Goal: Contribute content: Contribute content

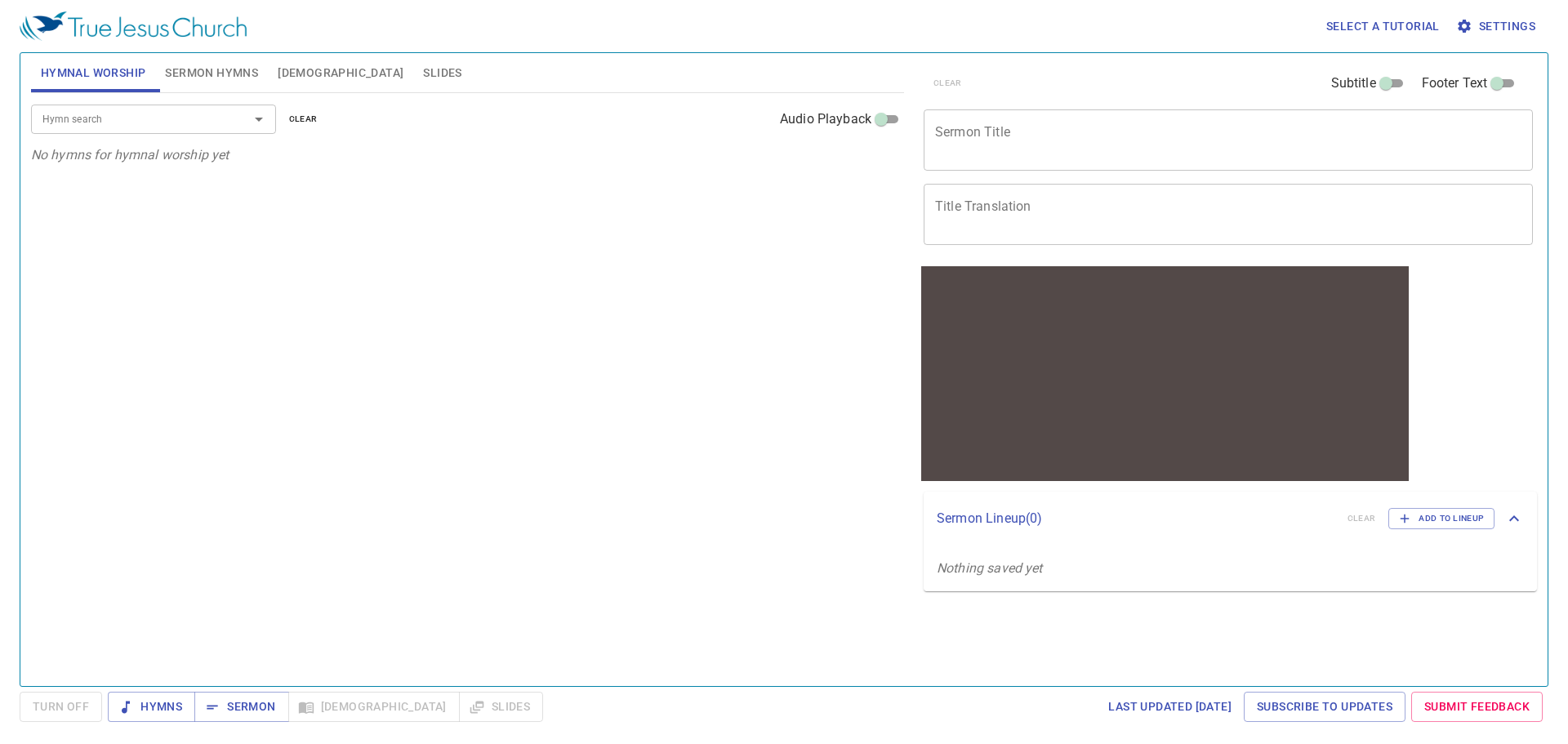
click at [198, 127] on input "Hymn search" at bounding box center [129, 119] width 187 height 18
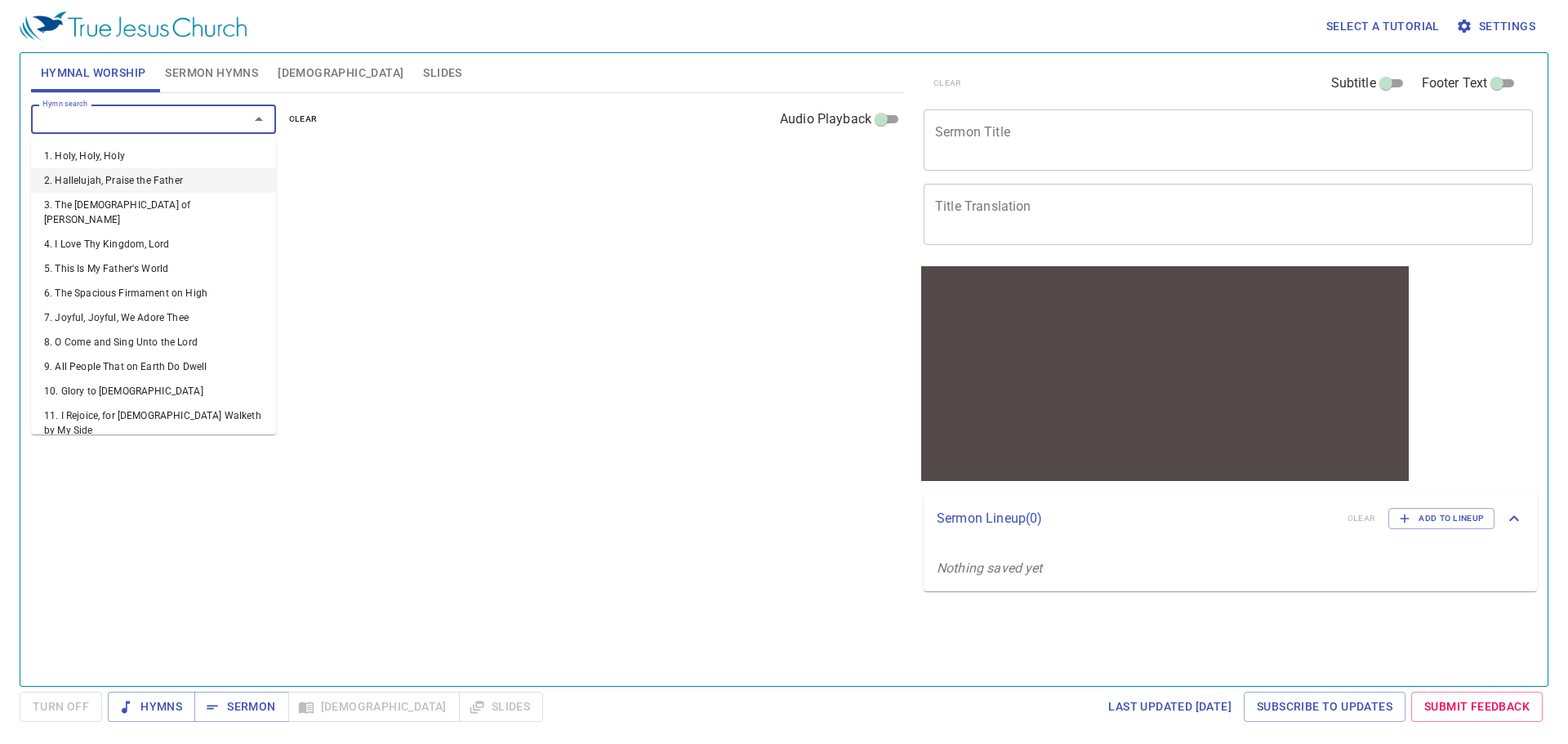
click at [439, 180] on div "Hymn search Hymn search clear Audio Playback No hymns for hymnal worship yet" at bounding box center [467, 382] width 873 height 579
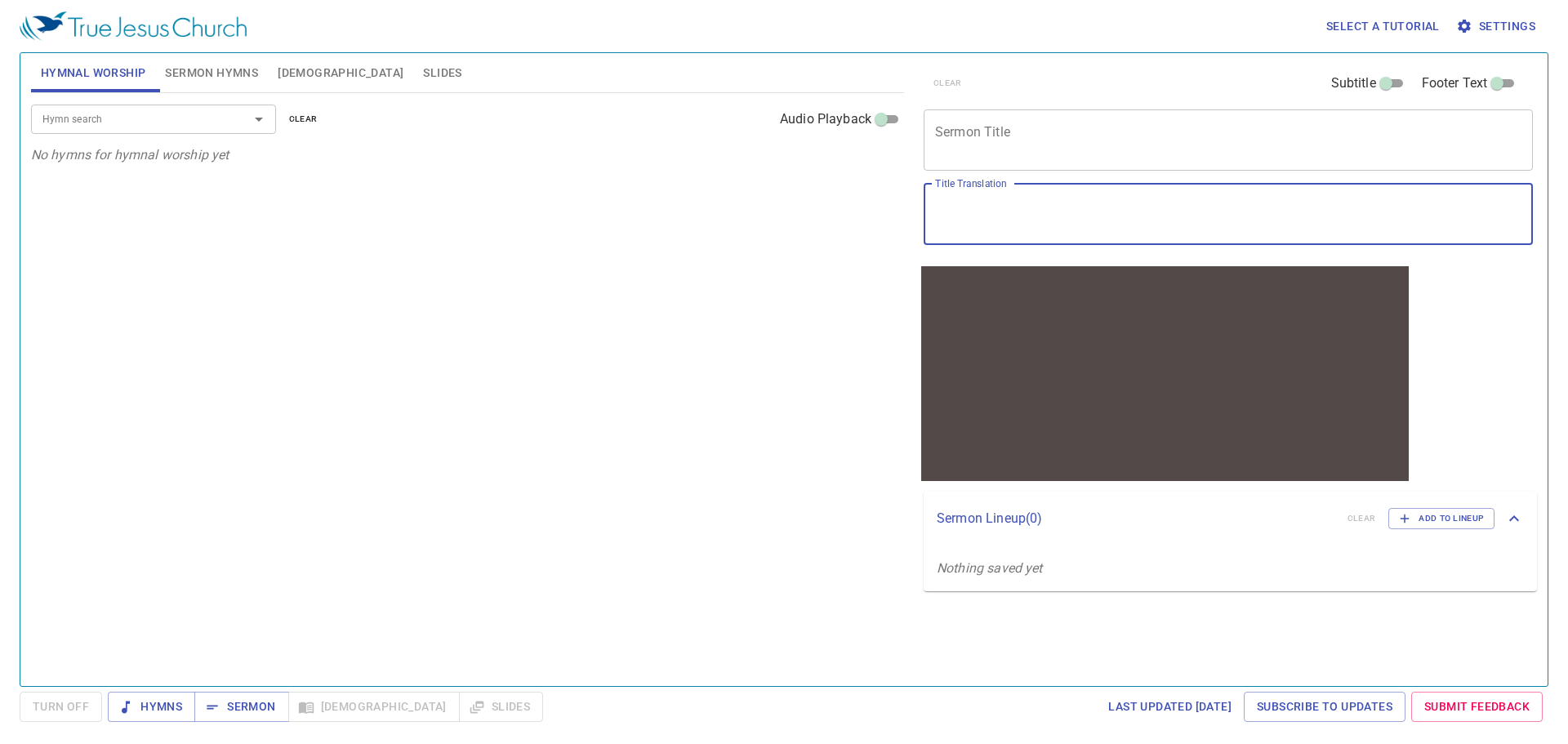
click at [1027, 204] on textarea "Title Translation" at bounding box center [1228, 215] width 586 height 31
click at [1025, 143] on textarea "Sermon Title" at bounding box center [1228, 140] width 586 height 31
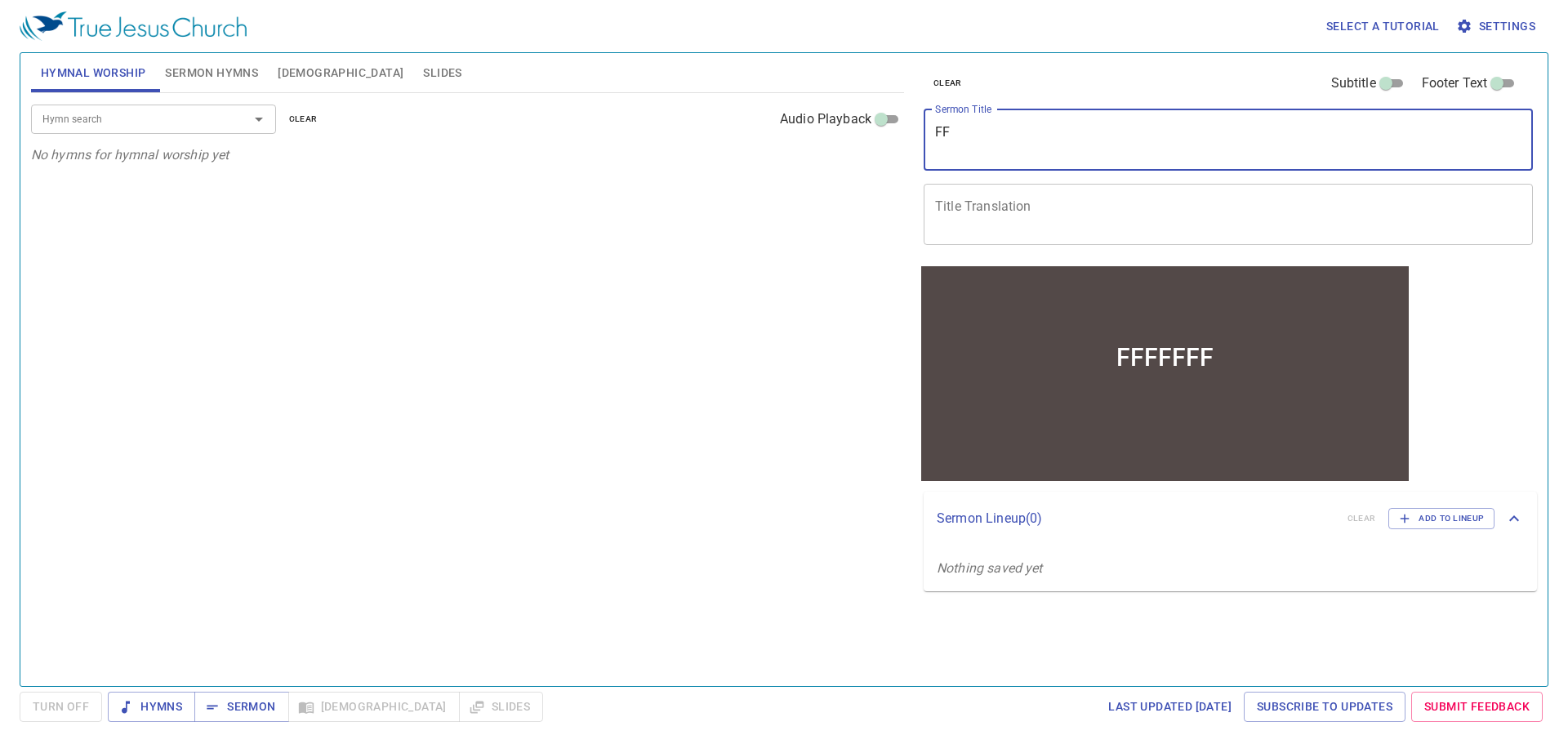
type textarea "F"
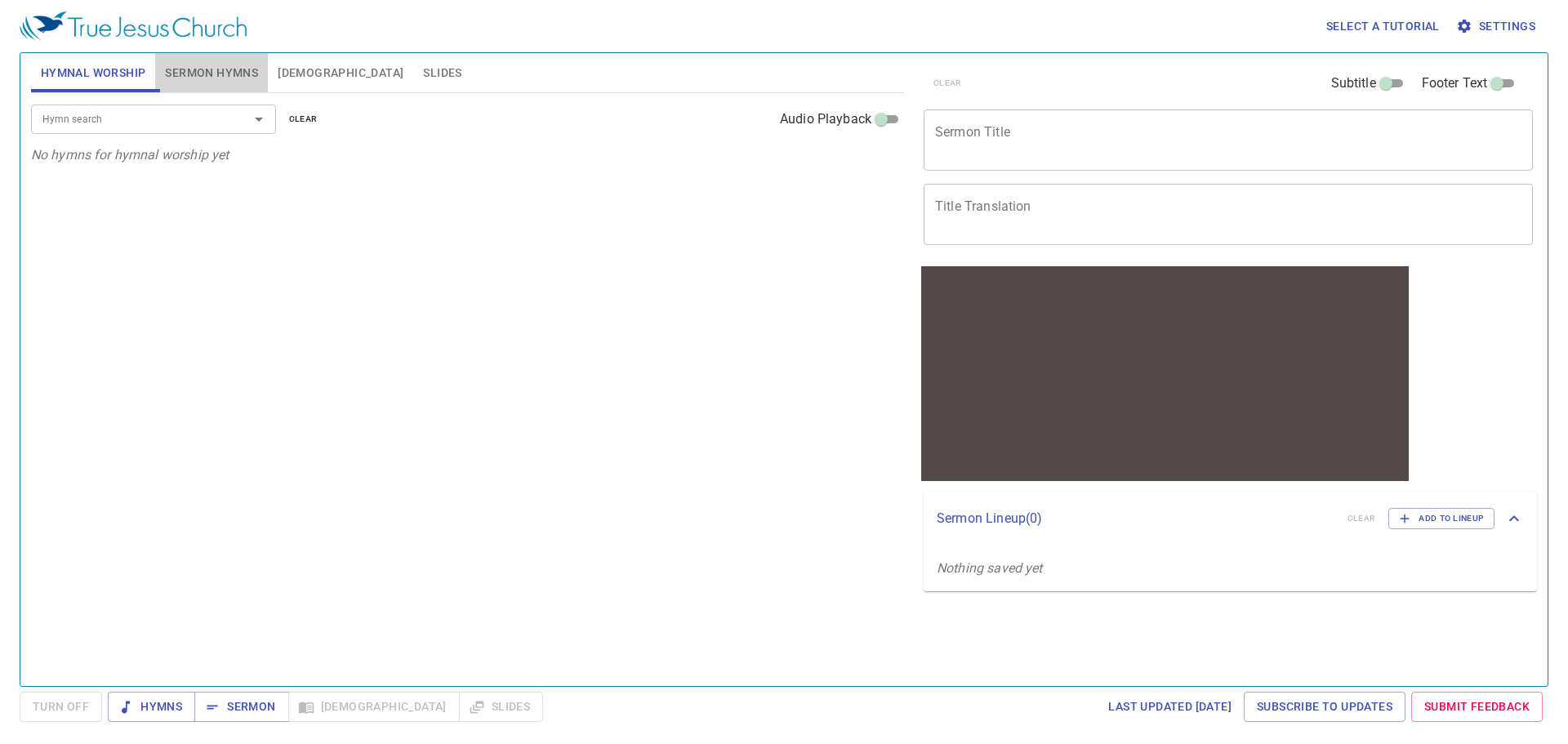
click at [236, 77] on span "Sermon Hymns" at bounding box center [211, 73] width 93 height 20
click at [286, 76] on span "Bible" at bounding box center [340, 73] width 126 height 20
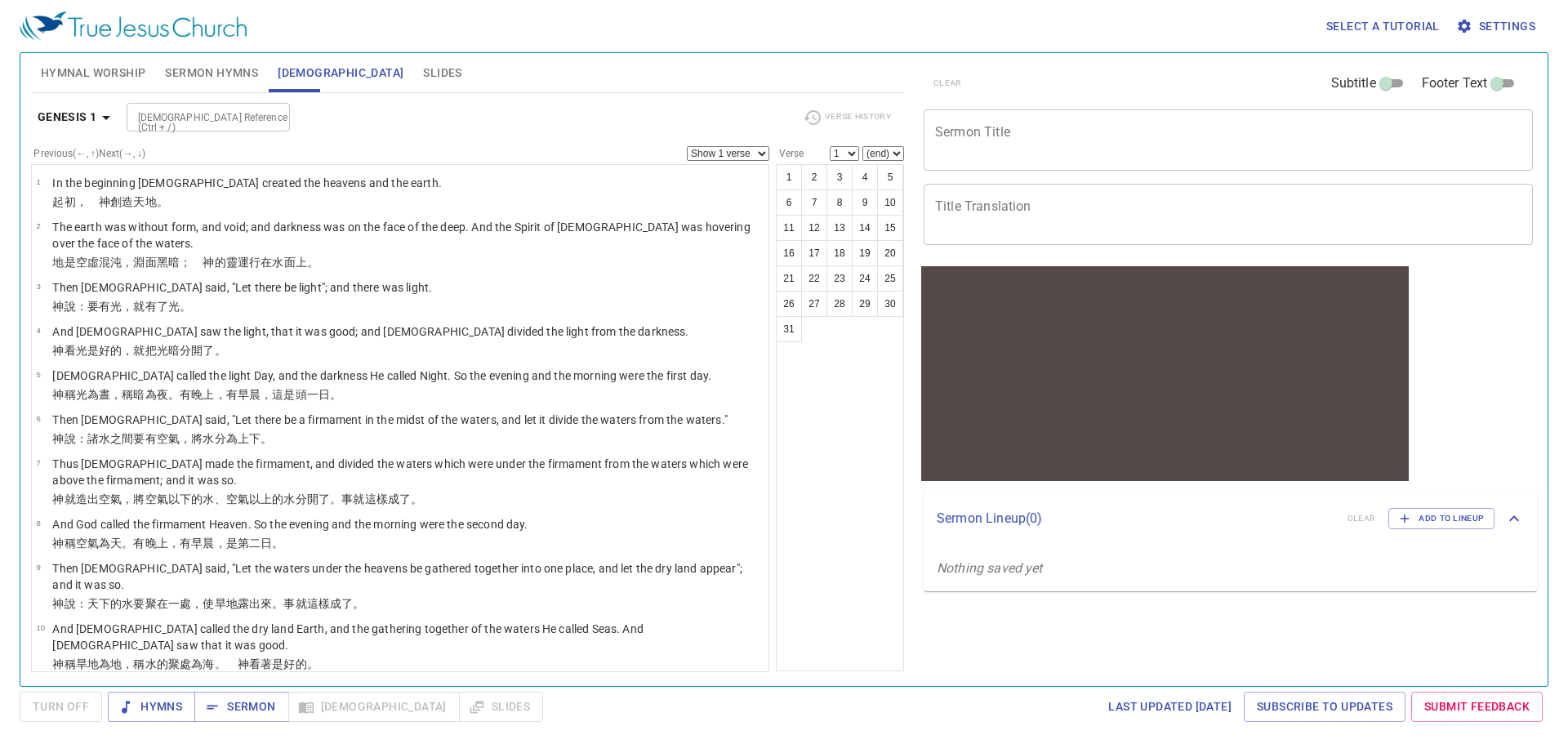
click at [90, 116] on b "Genesis 1" at bounding box center [67, 117] width 60 height 20
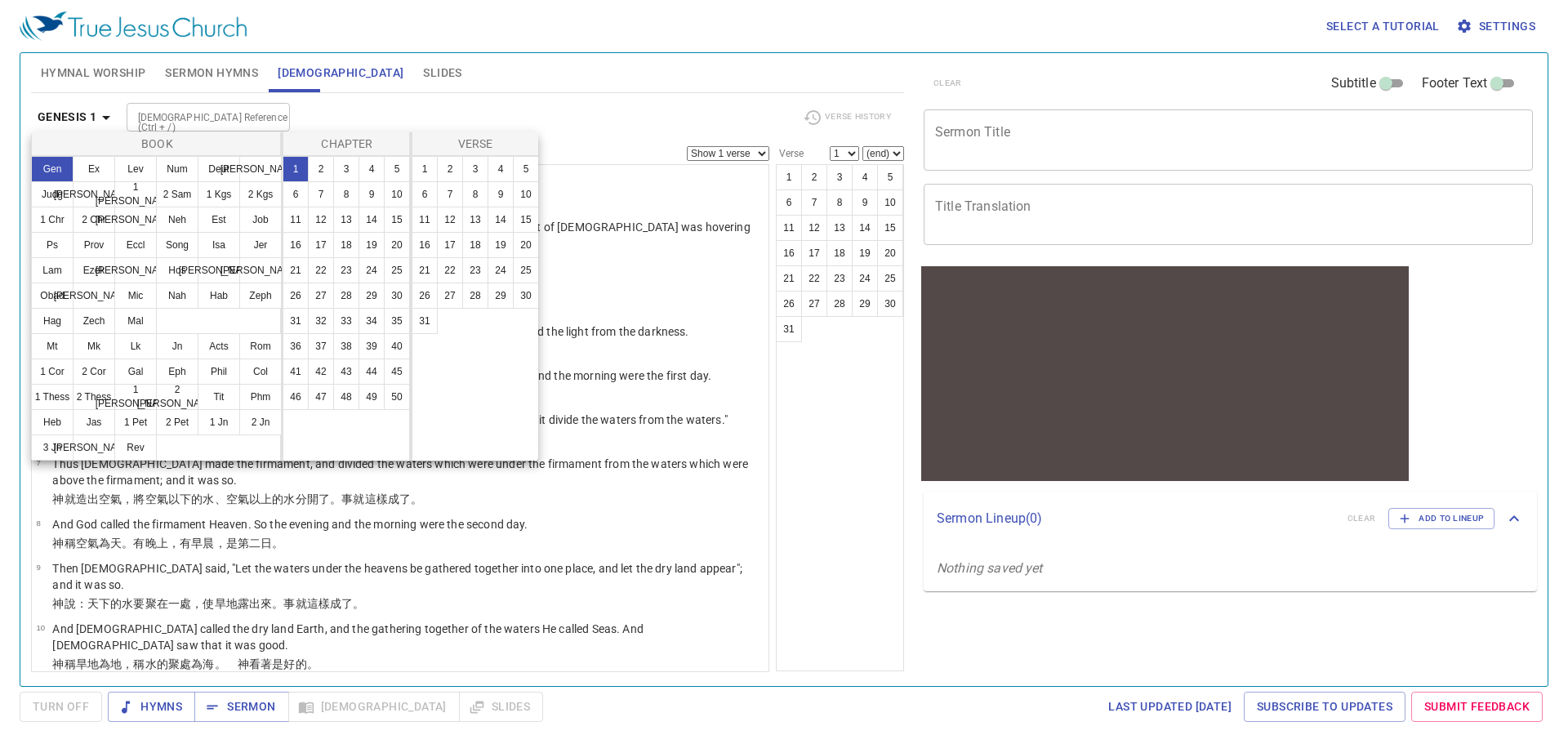
click at [90, 116] on div at bounding box center [784, 372] width 1568 height 744
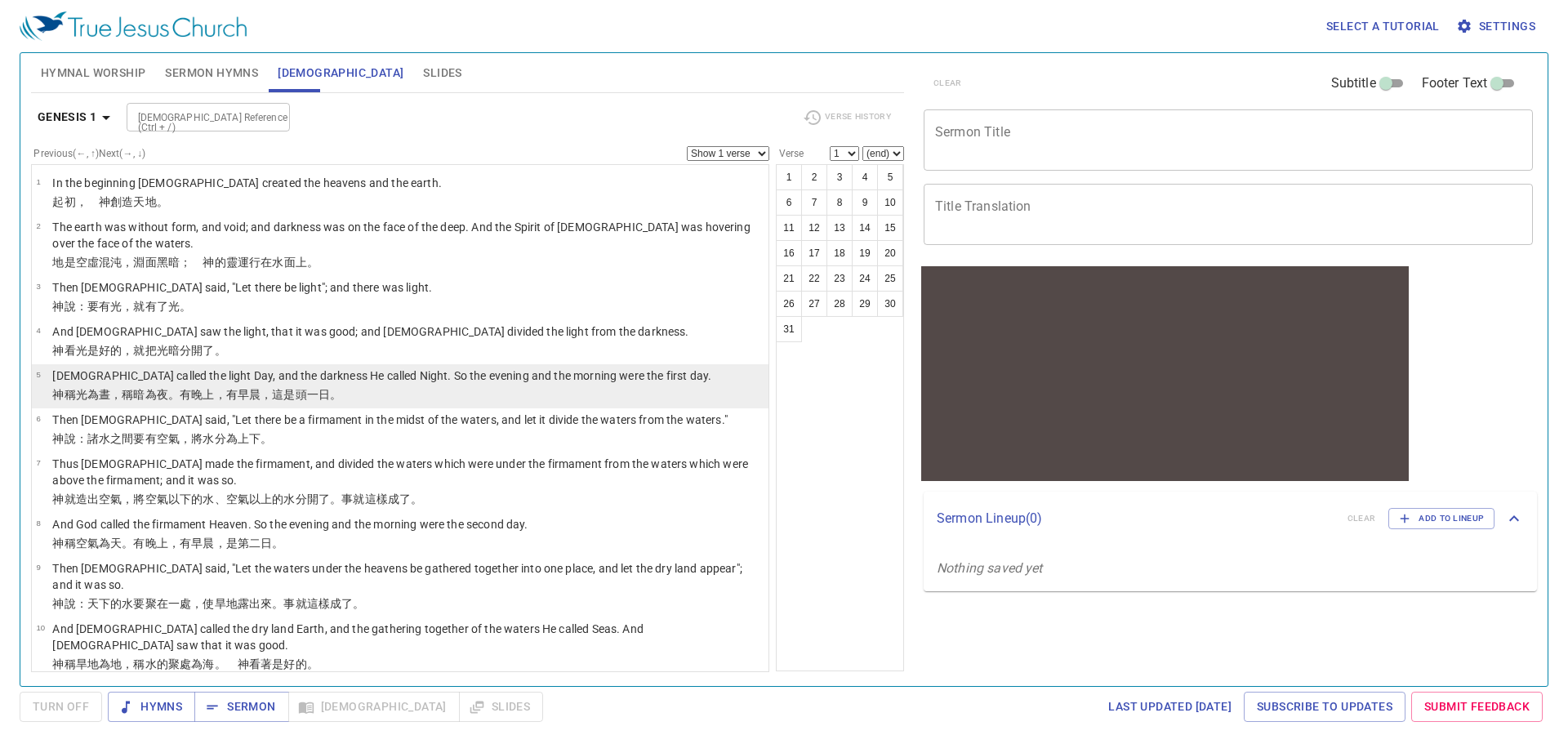
click at [329, 389] on wh3117 "。" at bounding box center [335, 394] width 11 height 13
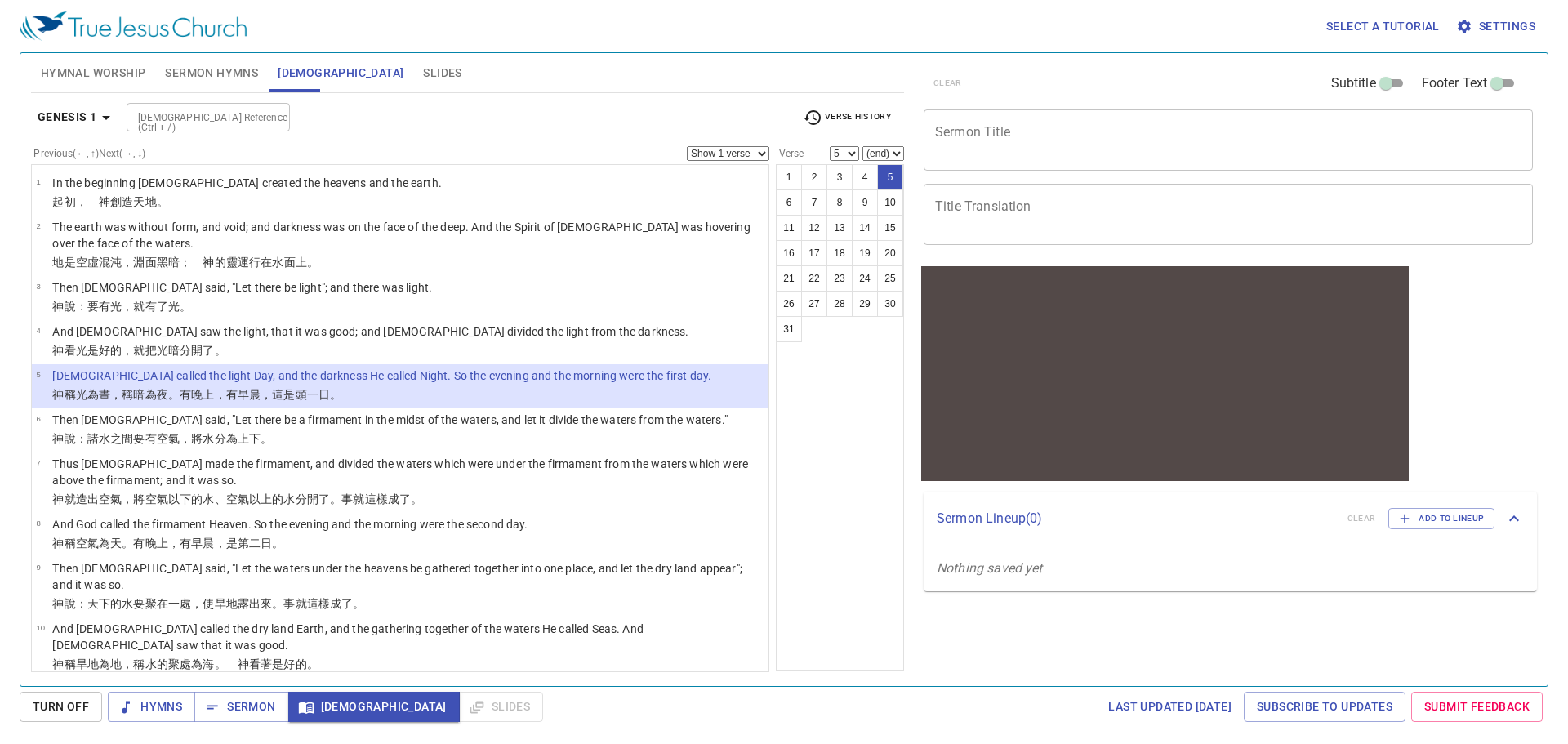
click at [91, 114] on b "Genesis 1" at bounding box center [67, 117] width 60 height 20
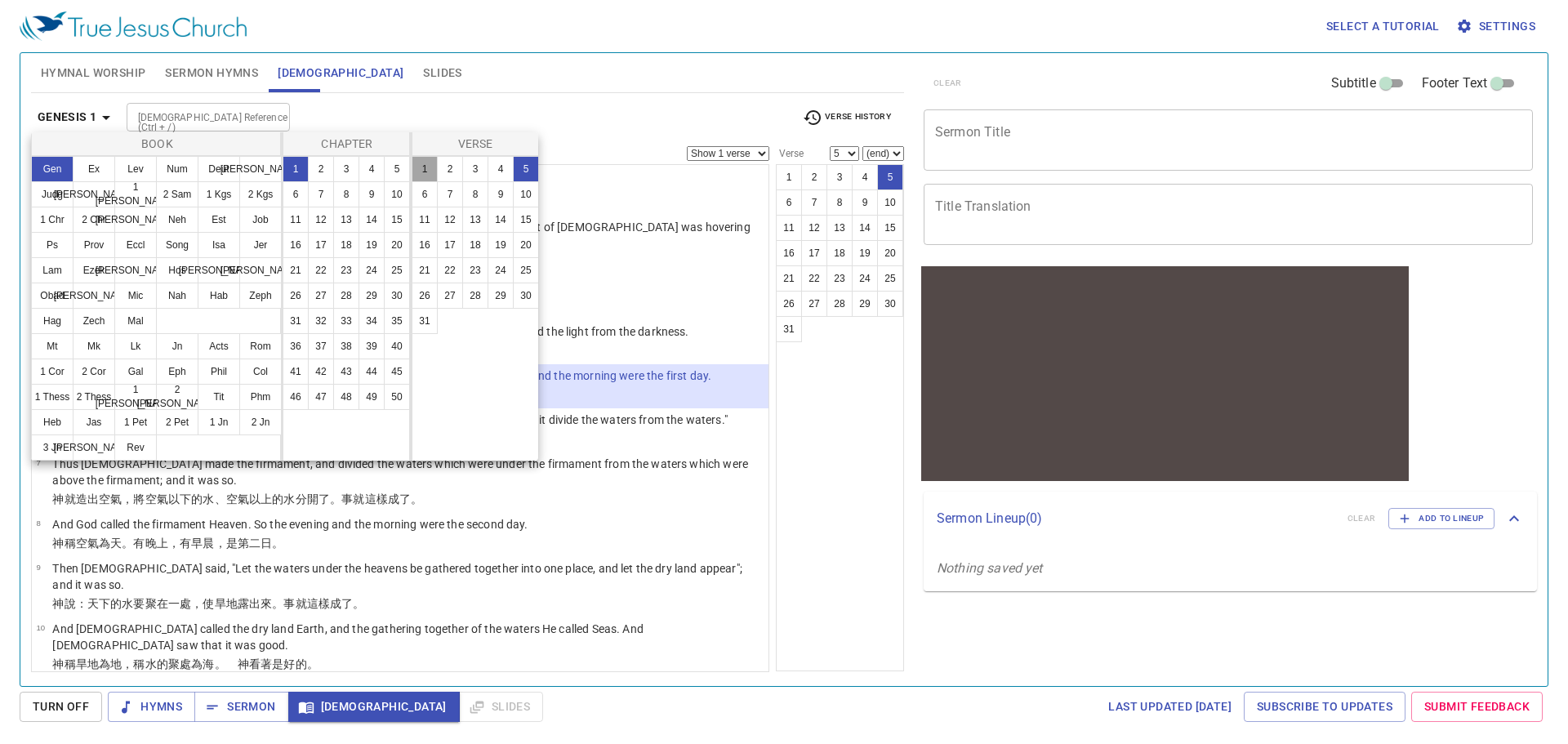
click at [427, 168] on button "1" at bounding box center [424, 169] width 26 height 26
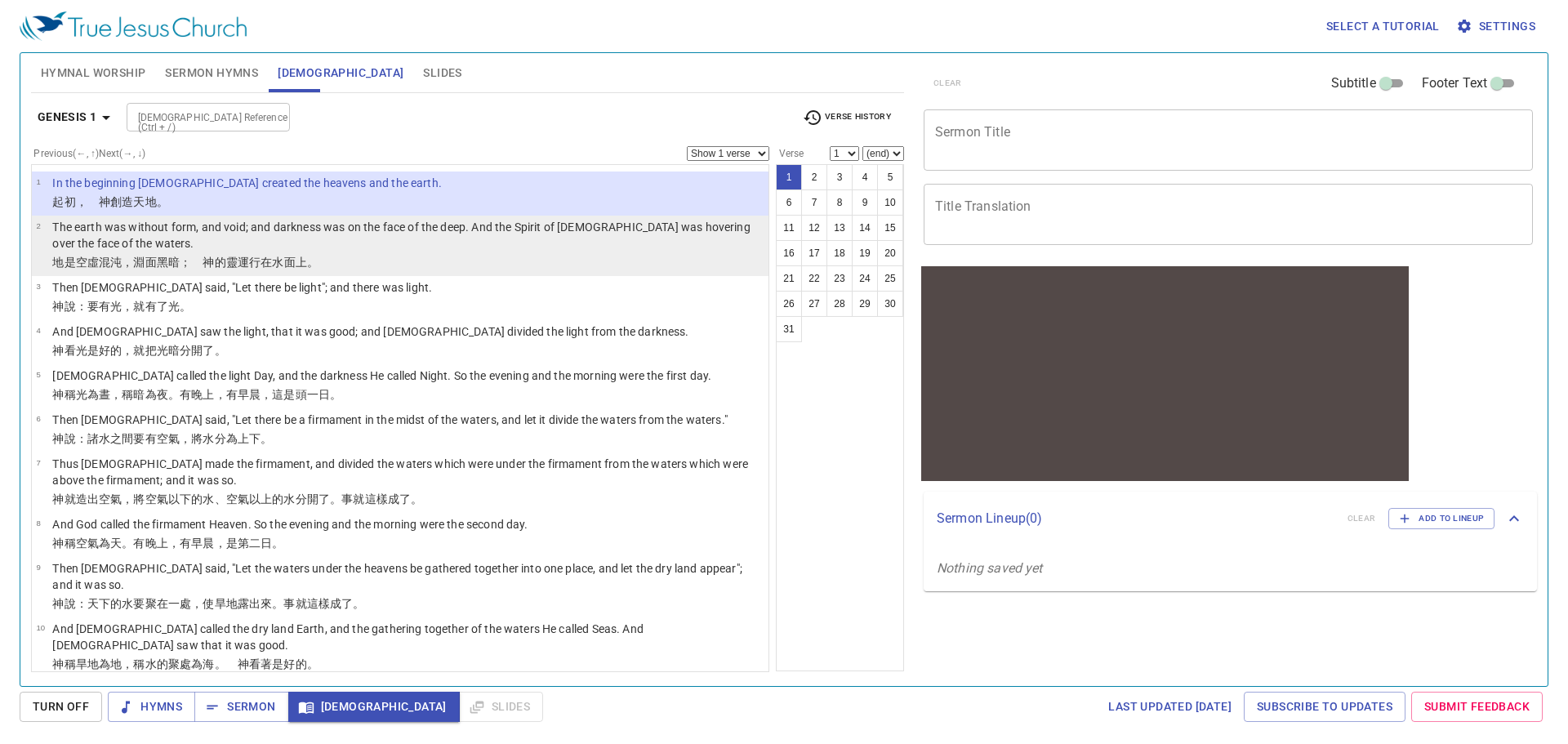
click at [208, 233] on p "The earth was without form, and void; and darkness was on the face of the deep.…" at bounding box center [408, 235] width 711 height 32
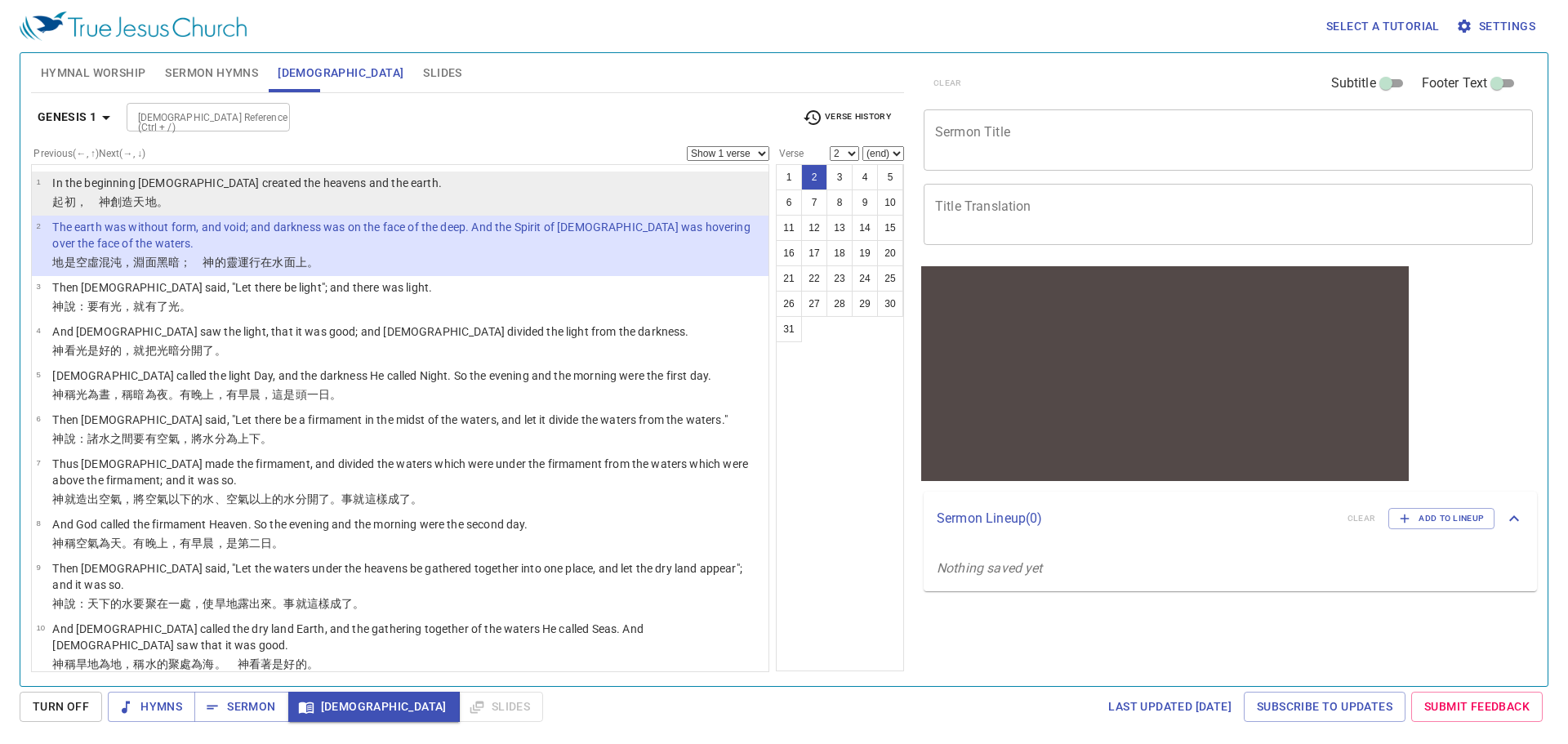
click at [204, 196] on p "﻿起初 ，　神 創造 天 地 。" at bounding box center [247, 202] width 389 height 17
select select "1"
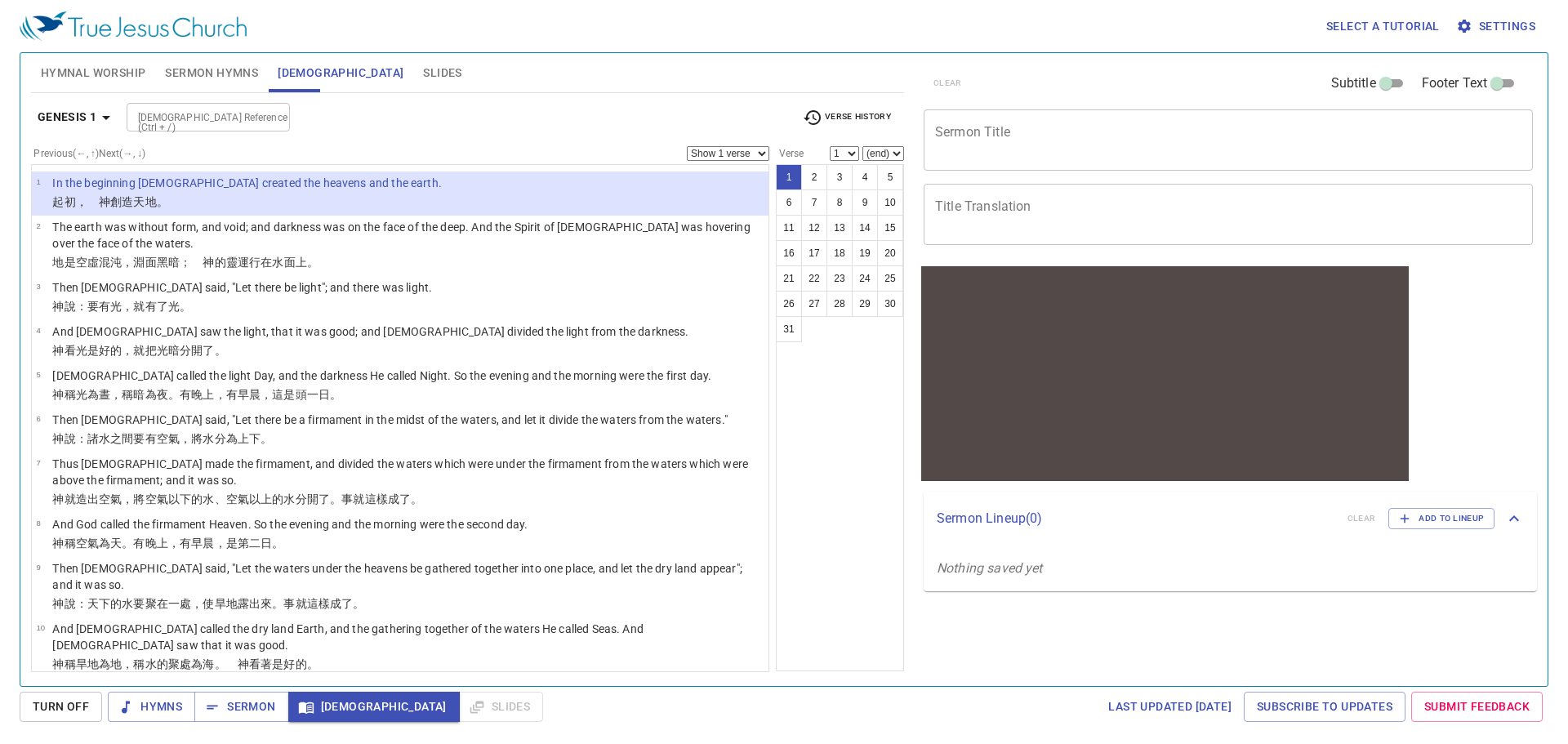
click at [892, 151] on select "(end) 2 3 4 5 6 7 8 9 10 11 12 13 14 15 16 17 18 19 20 21 22 23 24 25 26 27 28 …" at bounding box center [882, 154] width 41 height 15
select select "15"
click at [862, 146] on select "(end) 2 3 4 5 6 7 8 9 10 11 12 13 14 15 16 17 18 19 20 21 22 23 24 25 26 27 28 …" at bounding box center [882, 154] width 41 height 15
click at [829, 177] on button "3" at bounding box center [839, 177] width 26 height 26
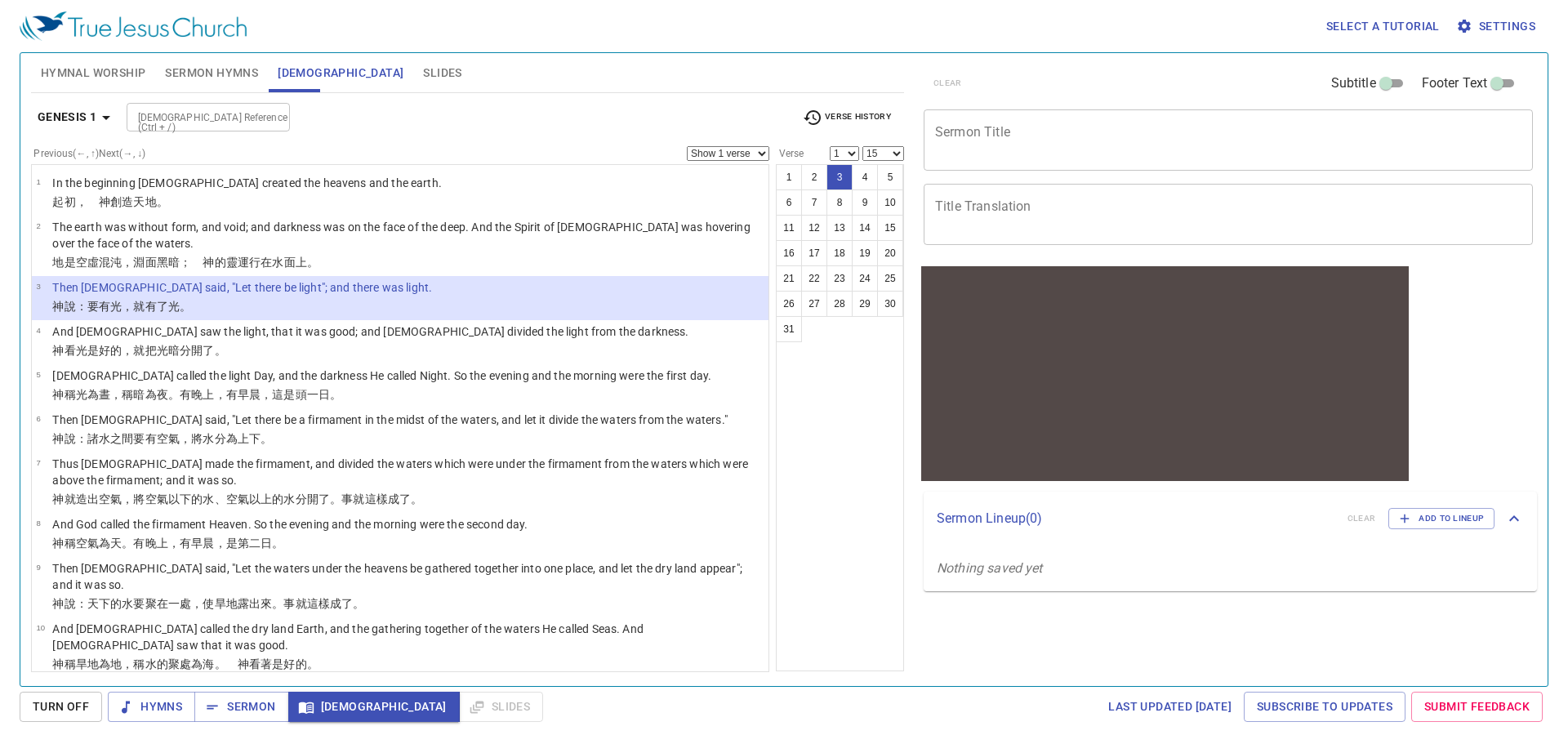
click at [834, 156] on select "1 2 3 4 5 6 7 8 9 10 11 12 13 14 15 16 17 18 19 20 21 22 23 24 25 26 27 28 29 3…" at bounding box center [845, 154] width 29 height 15
click at [830, 146] on select "1 2 3 4 5 6 7 8 9 10 11 12 13 14 15 16 17 18 19 20 21 22 23 24 25 26 27 28 29 3…" at bounding box center [845, 154] width 29 height 15
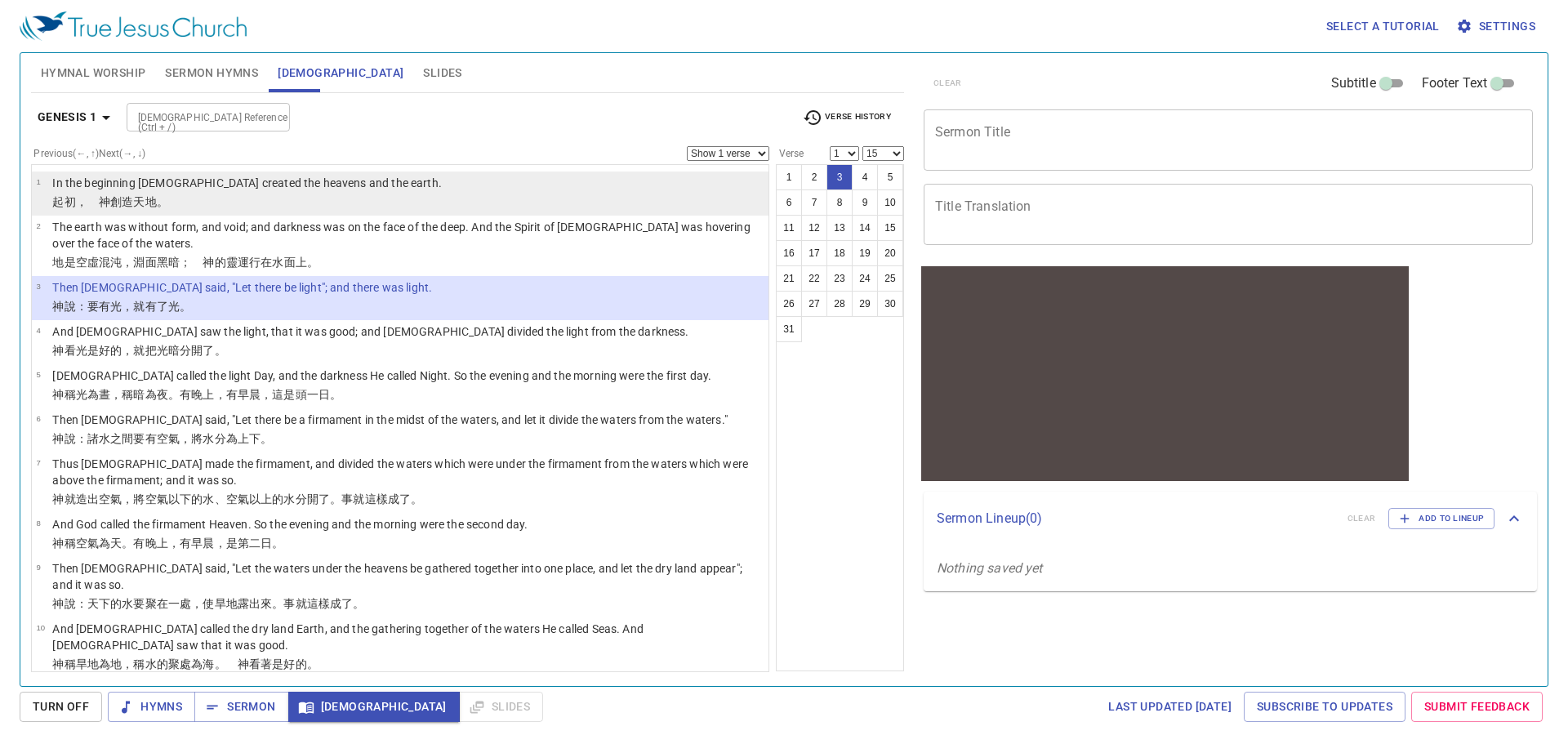
click at [217, 193] on p "﻿起初 ，　神 創造 天 地 。" at bounding box center [247, 202] width 389 height 17
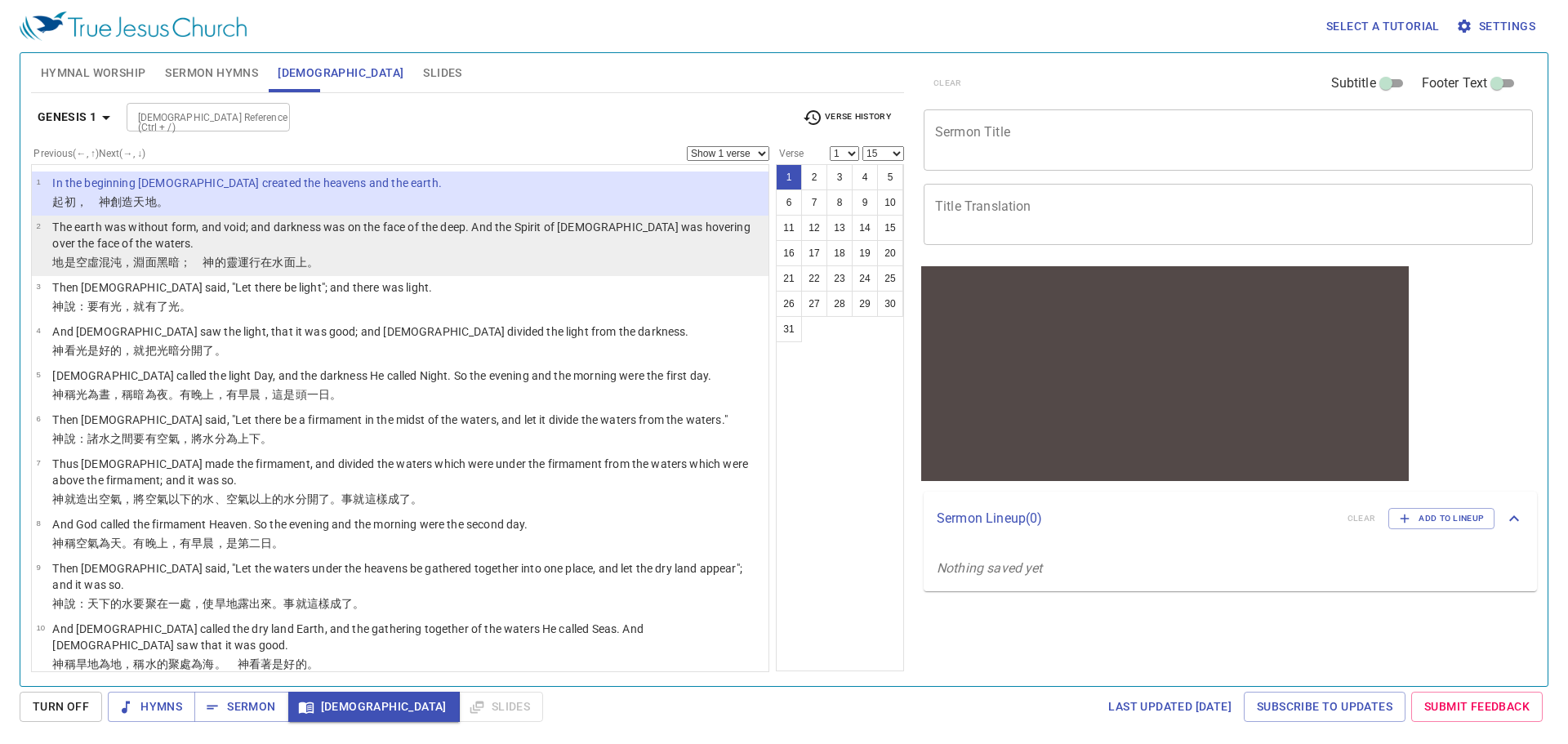
click at [202, 237] on p "The earth was without form, and void; and darkness was on the face of the deep.…" at bounding box center [408, 235] width 711 height 32
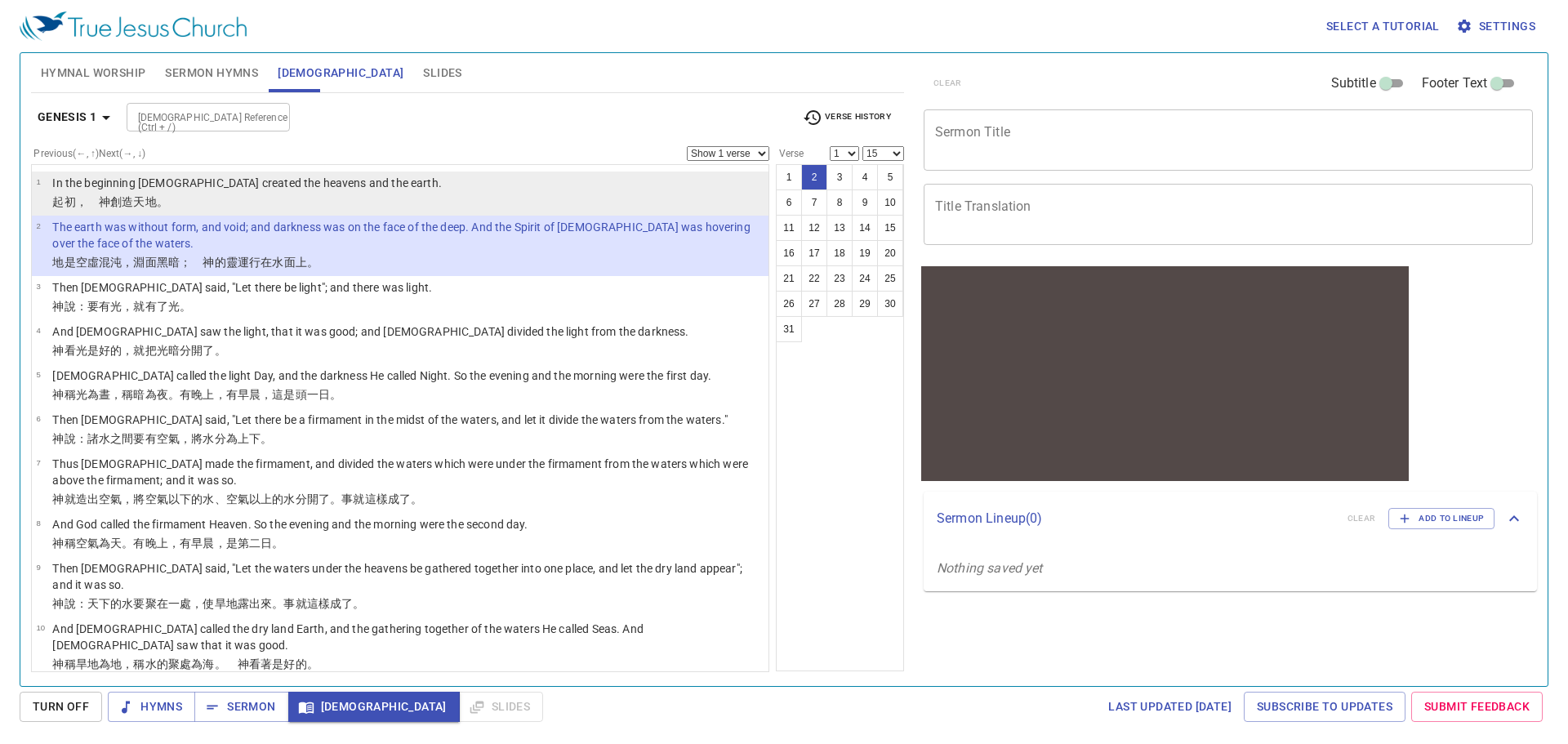
click at [206, 197] on p "﻿起初 ，　神 創造 天 地 。" at bounding box center [247, 202] width 389 height 17
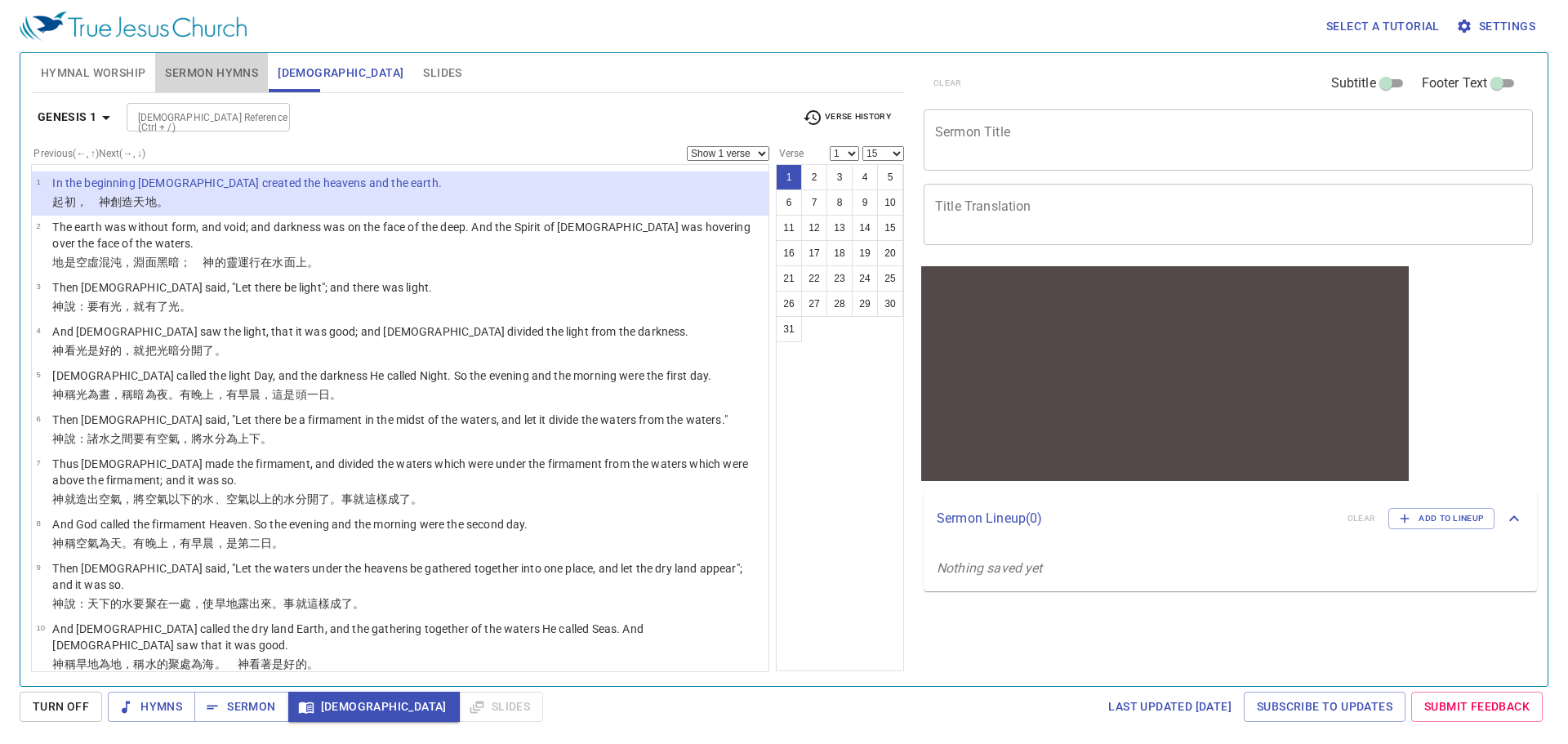
click at [219, 69] on span "Sermon Hymns" at bounding box center [211, 73] width 93 height 20
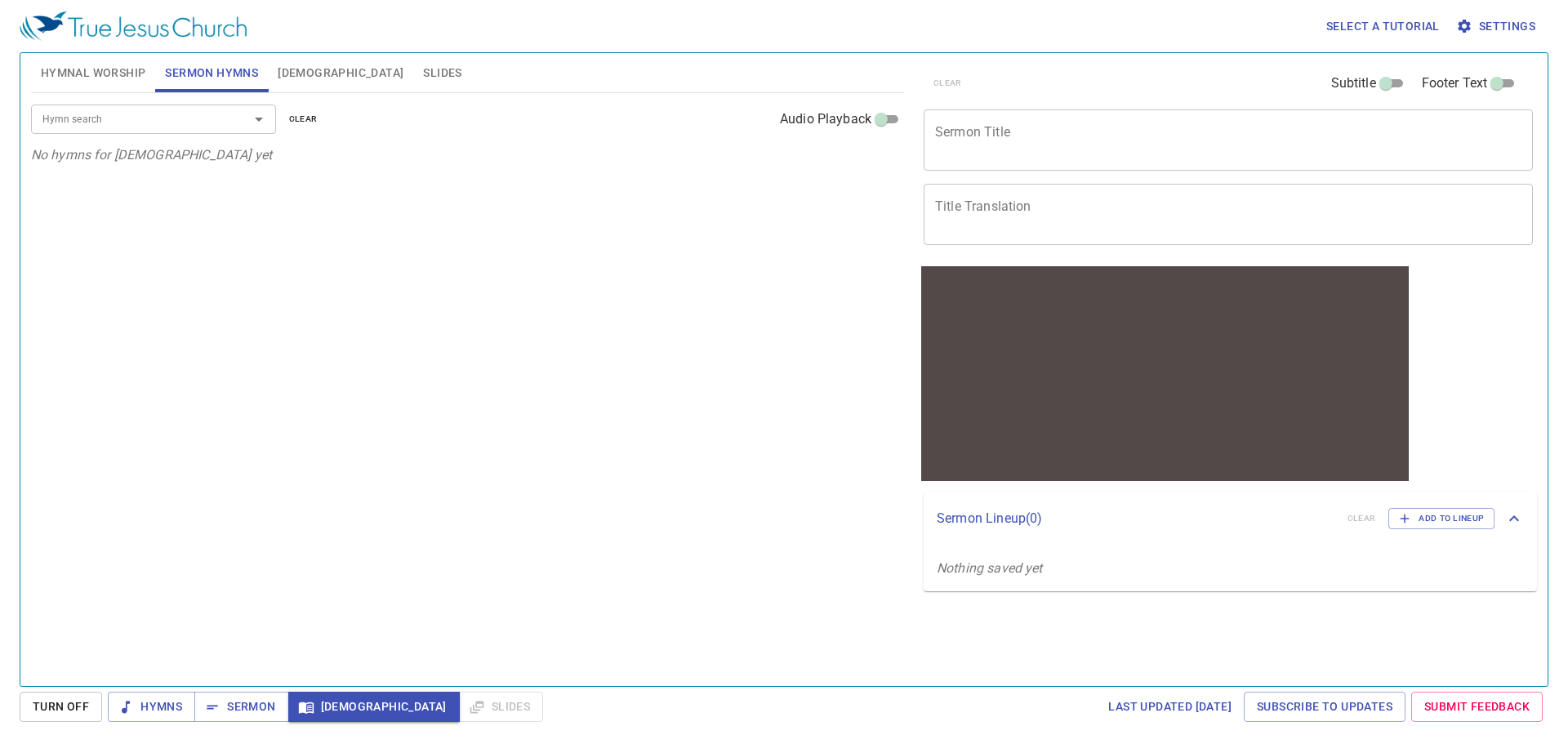
click at [167, 116] on input "Hymn search" at bounding box center [129, 119] width 187 height 18
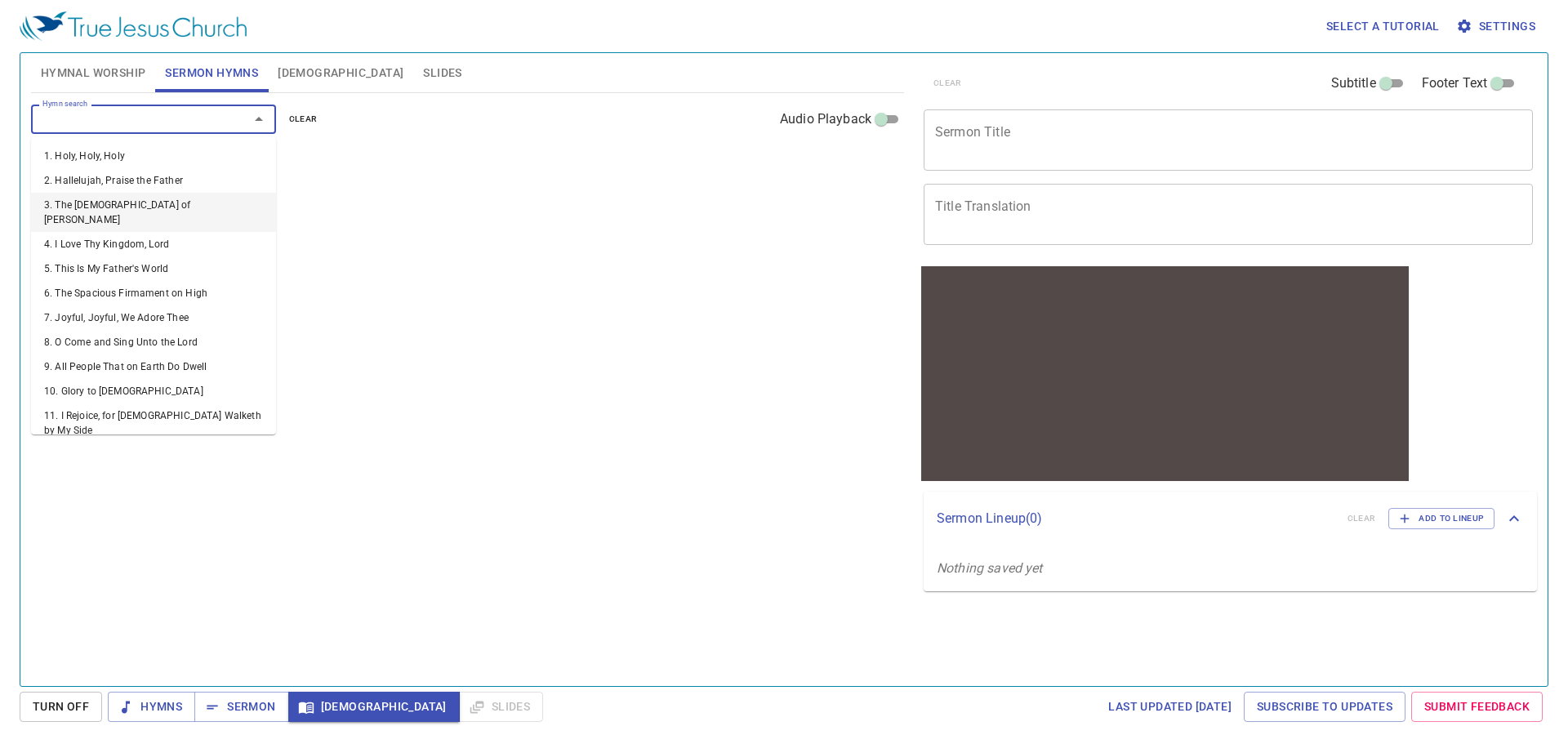
click at [162, 203] on li "3. The God of Abraham Praise" at bounding box center [154, 212] width 245 height 40
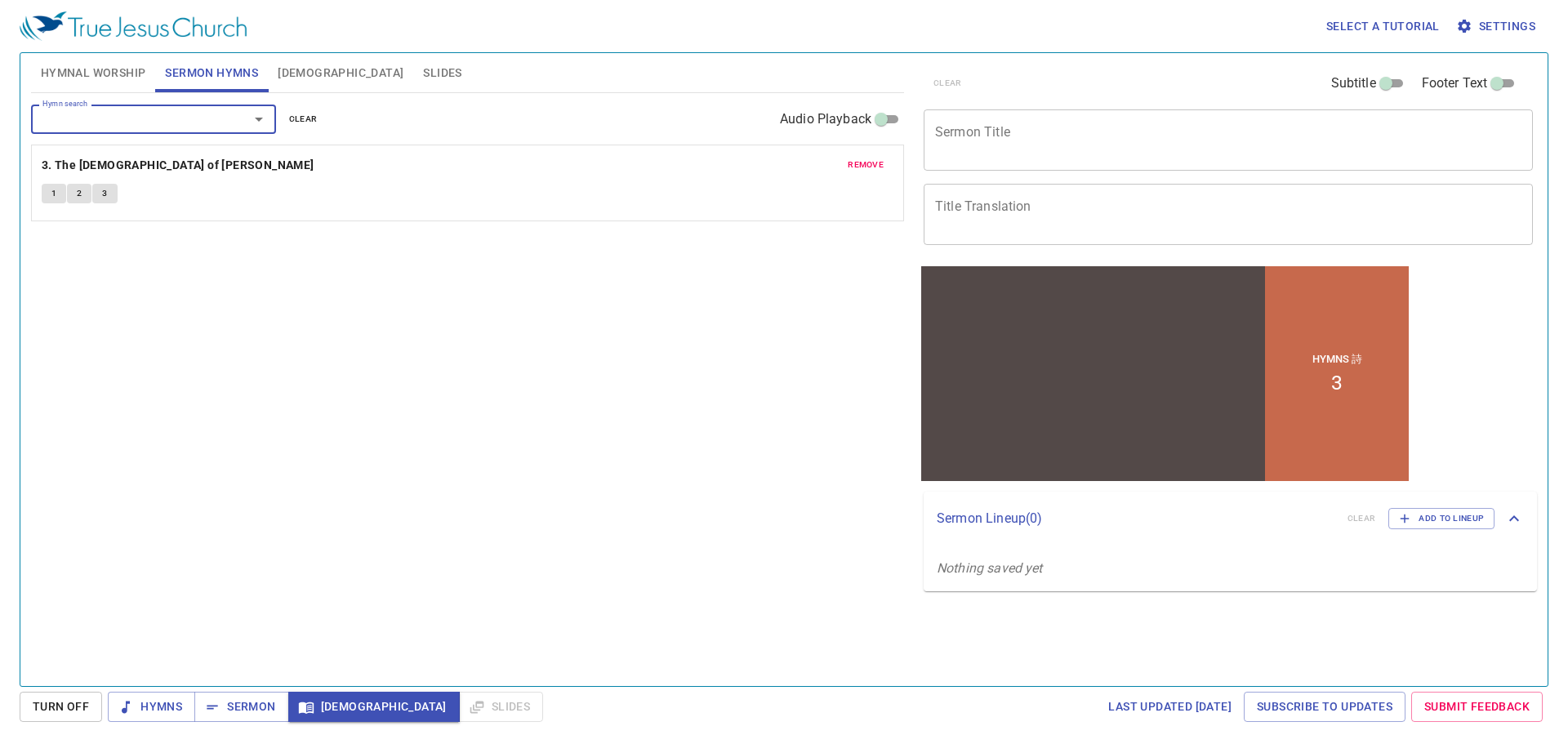
click at [423, 82] on span "Slides" at bounding box center [443, 73] width 39 height 20
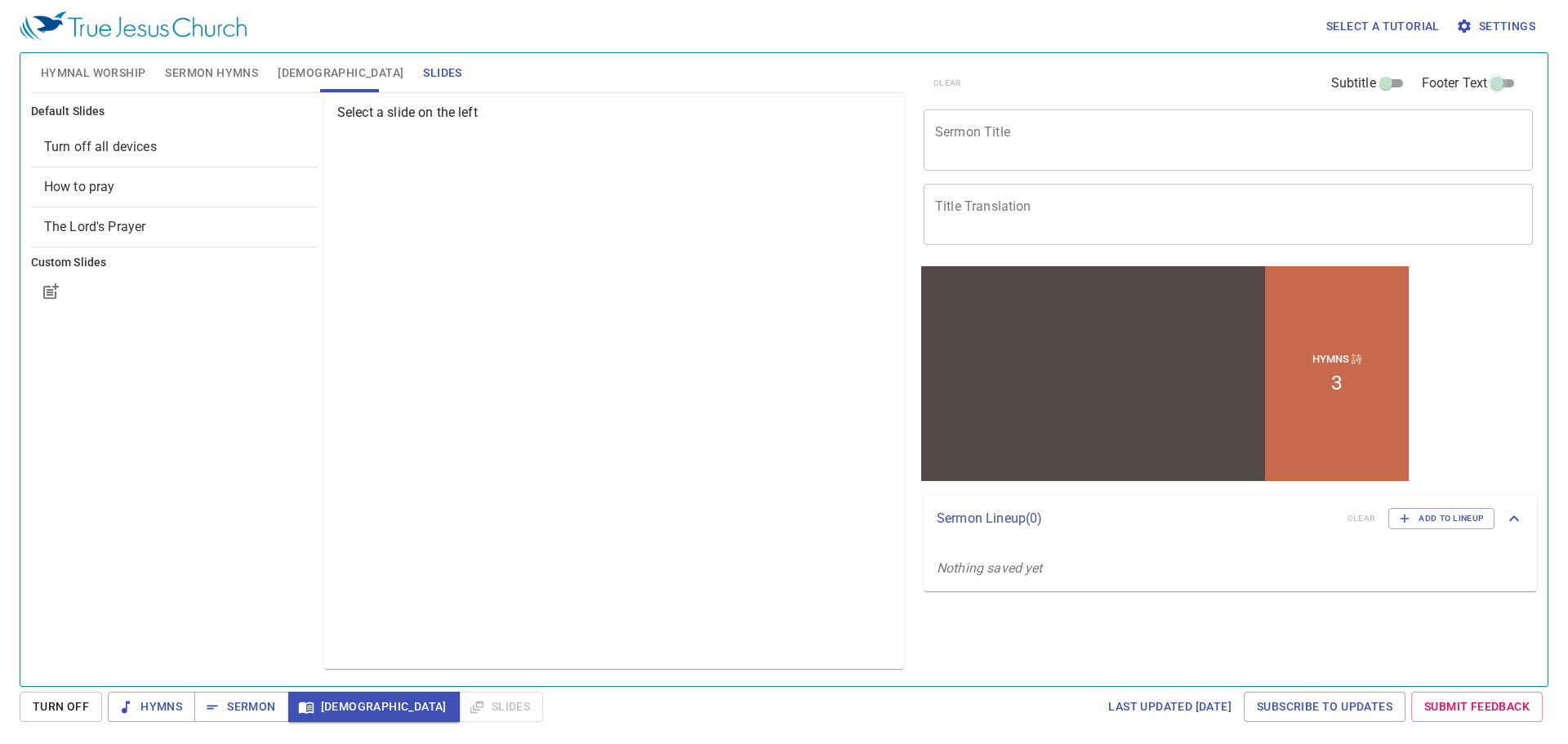
click at [1496, 80] on input "Footer Text" at bounding box center [1497, 86] width 59 height 19
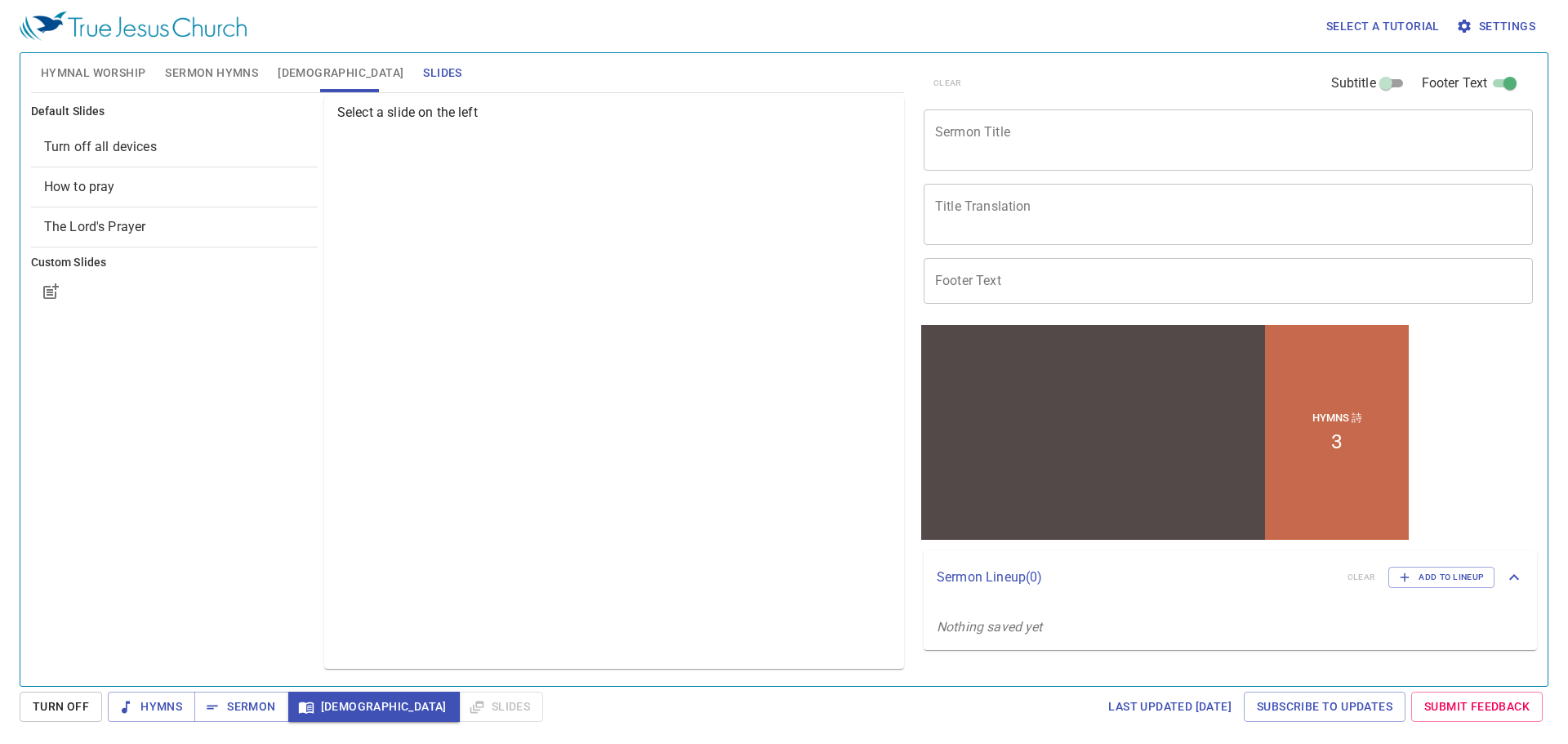
click at [1496, 80] on input "Footer Text" at bounding box center [1510, 86] width 59 height 19
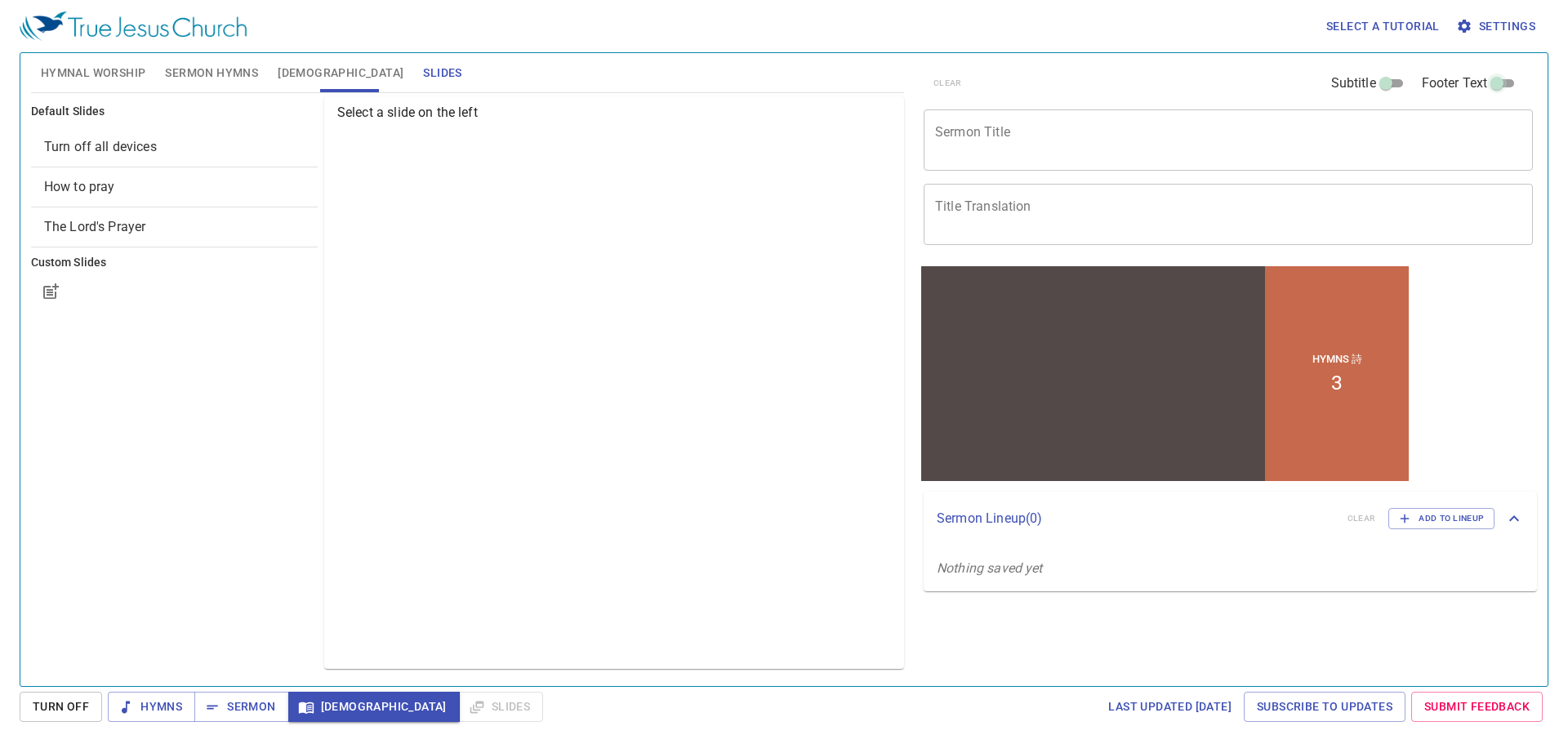
click at [1496, 80] on input "Footer Text" at bounding box center [1497, 86] width 59 height 19
checkbox input "true"
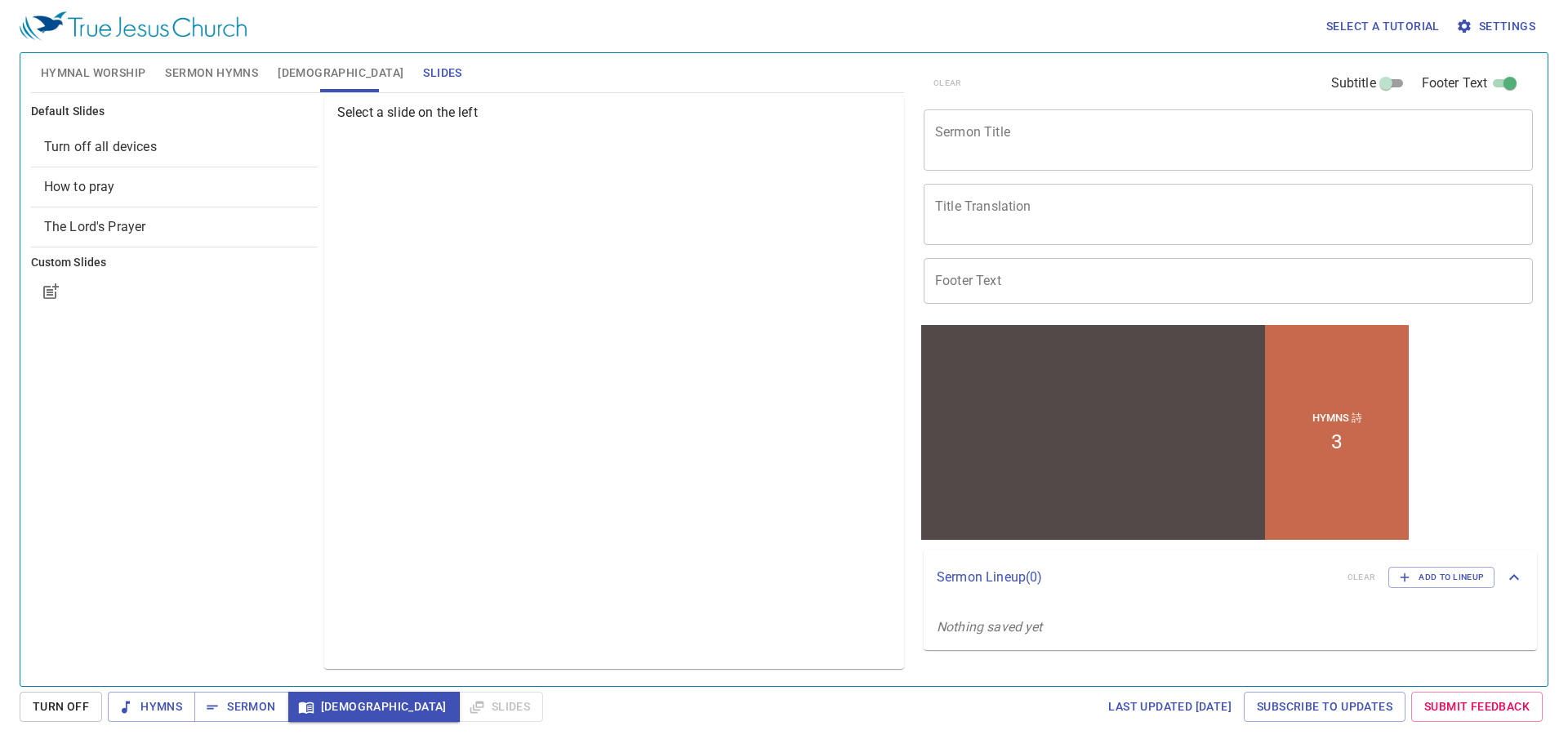
click at [1043, 280] on input "Footer Text" at bounding box center [1228, 281] width 609 height 46
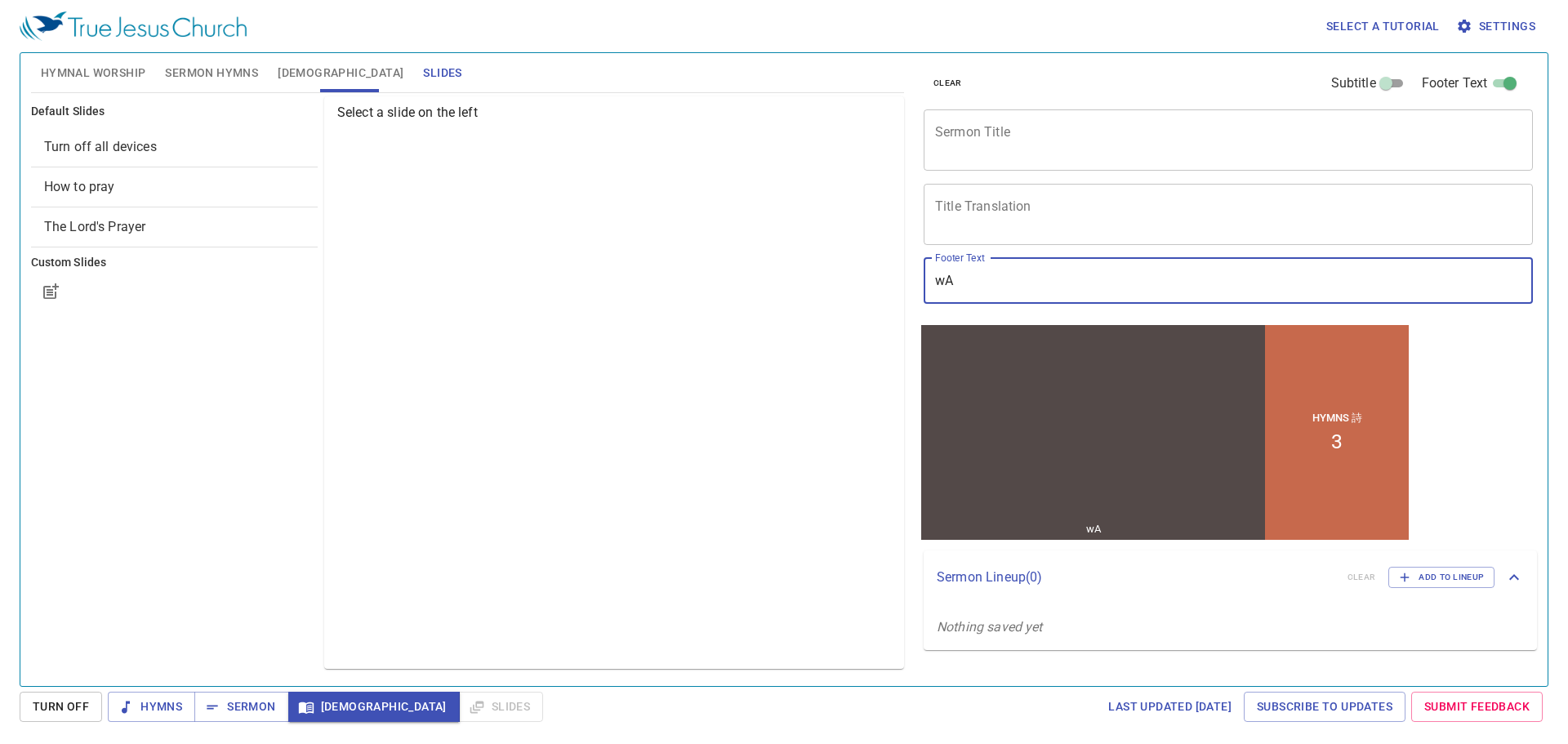
type input "w"
type input "Dn Boaz Kam /Sdri Yong Fui Yun"
click at [1026, 216] on textarea "Title Translation" at bounding box center [1228, 215] width 586 height 31
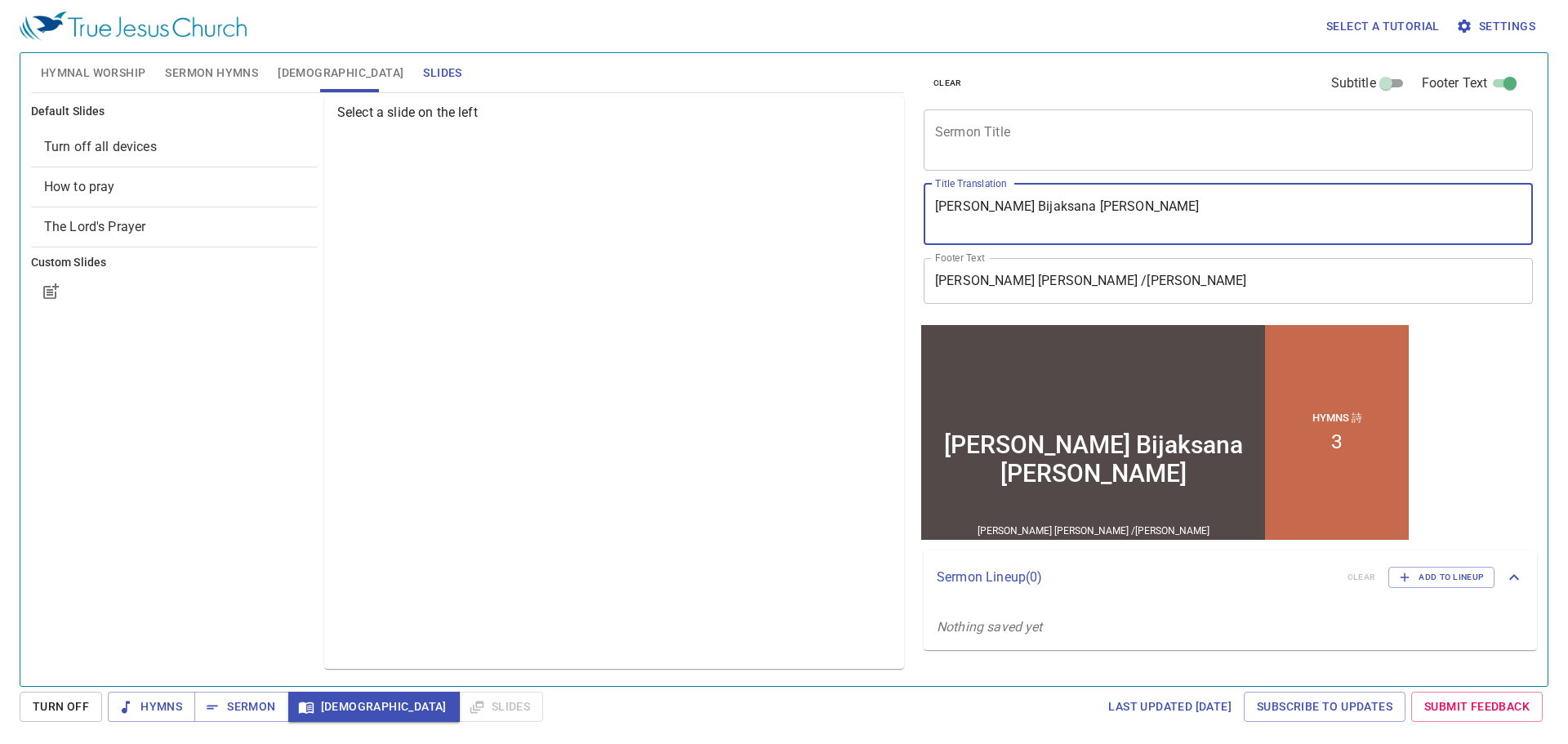
type textarea "Wanita Bijaksana dan Setia"
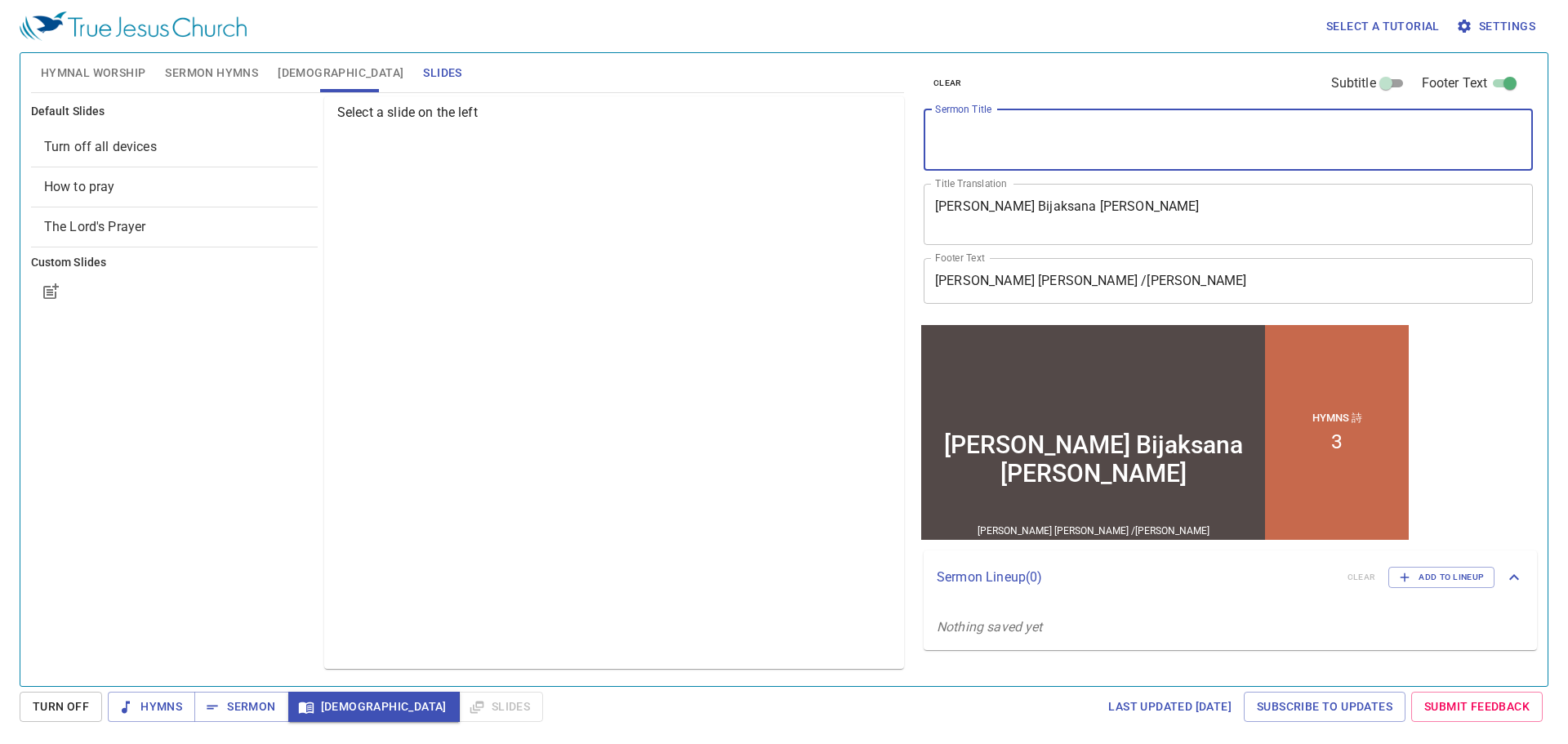
click at [1026, 139] on textarea "Sermon Title" at bounding box center [1228, 140] width 586 height 31
